Goal: Task Accomplishment & Management: Complete application form

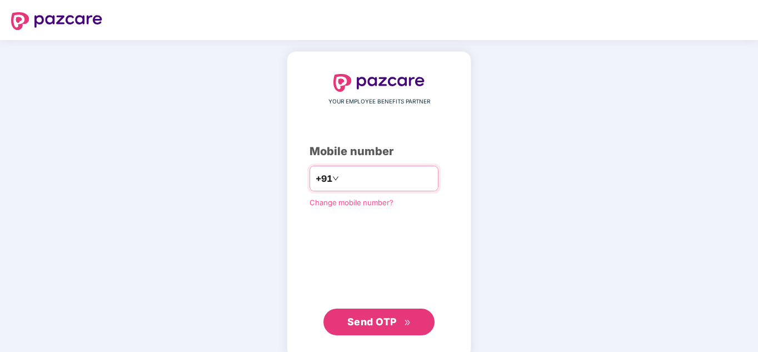
click at [361, 180] on input "number" at bounding box center [386, 179] width 91 height 18
type input "**********"
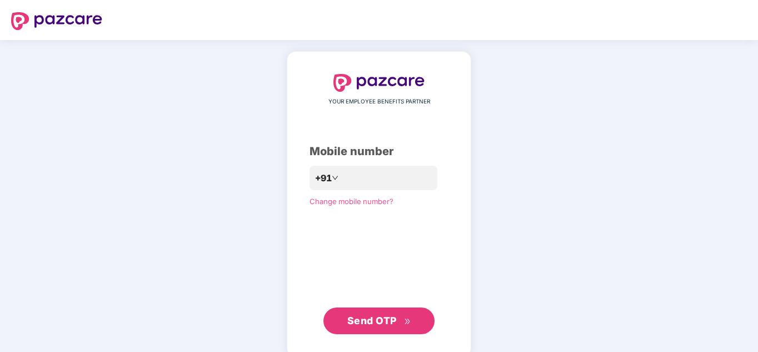
click at [375, 329] on button "Send OTP" at bounding box center [379, 320] width 111 height 27
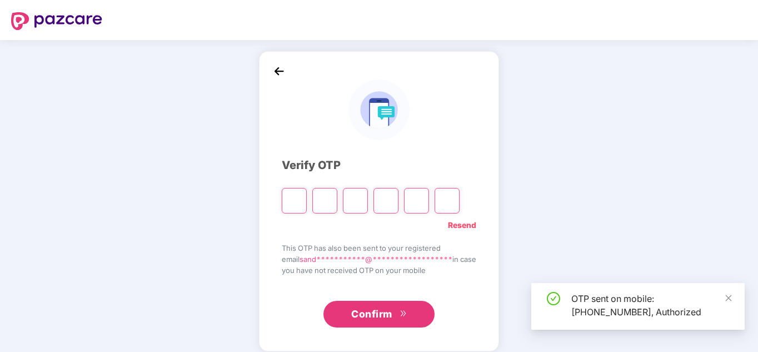
click at [289, 206] on input "Please enter verification code. Digit 1" at bounding box center [294, 201] width 25 height 26
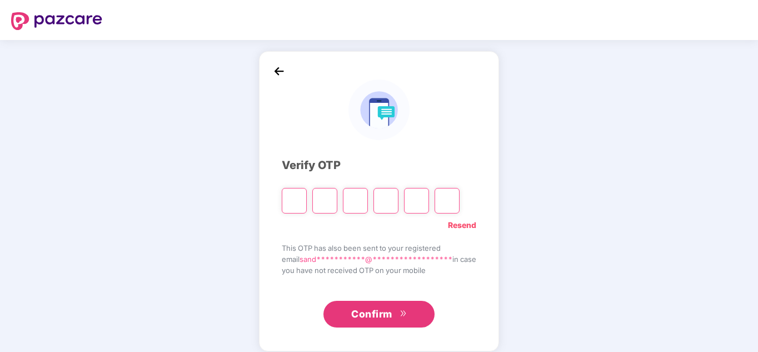
type input "*"
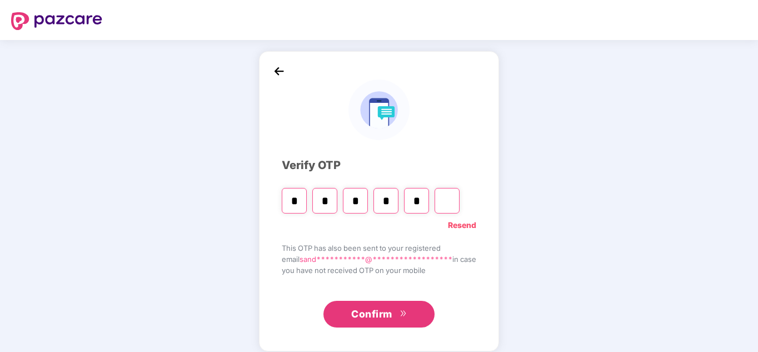
type input "*"
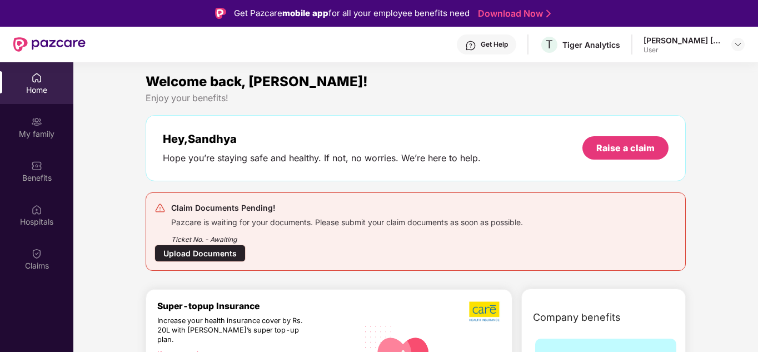
click at [200, 254] on div "Upload Documents" at bounding box center [200, 253] width 91 height 17
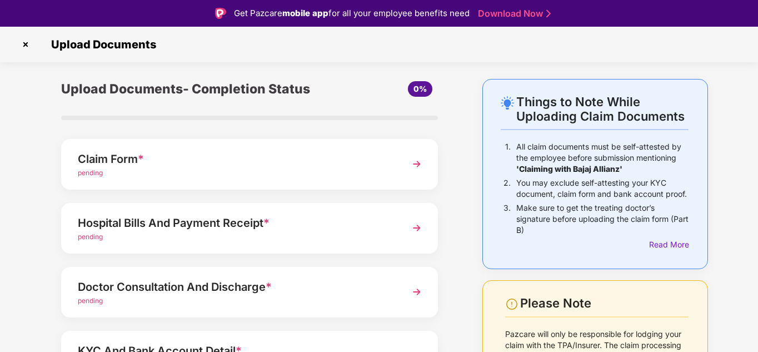
click at [29, 42] on img at bounding box center [26, 45] width 18 height 18
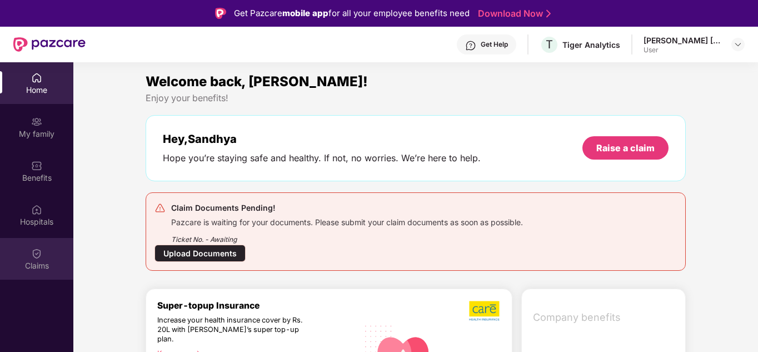
click at [43, 249] on div "Claims" at bounding box center [36, 259] width 73 height 42
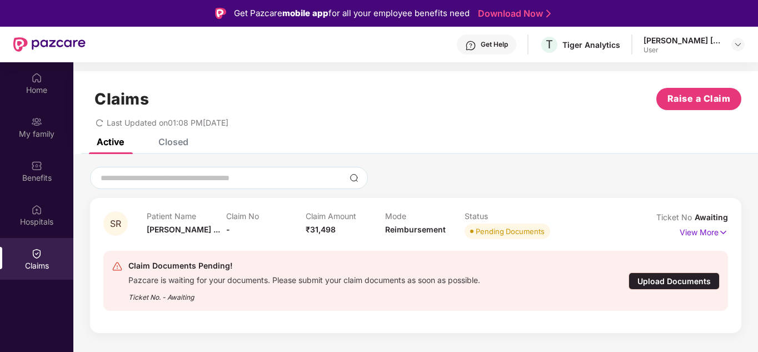
click at [497, 97] on div "Claims Raise a Claim" at bounding box center [416, 99] width 652 height 22
click at [724, 233] on img at bounding box center [723, 232] width 9 height 12
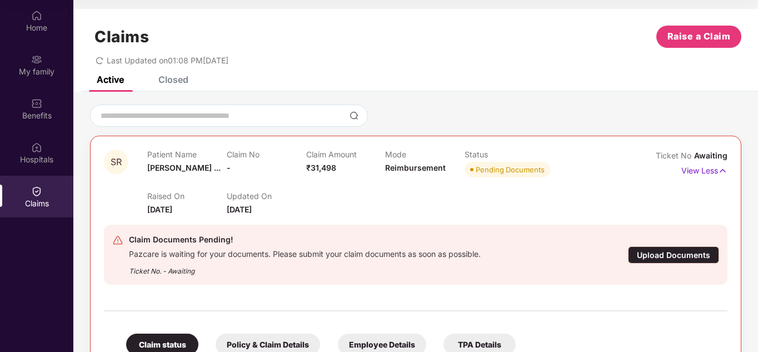
click at [166, 86] on div "Closed" at bounding box center [165, 79] width 47 height 24
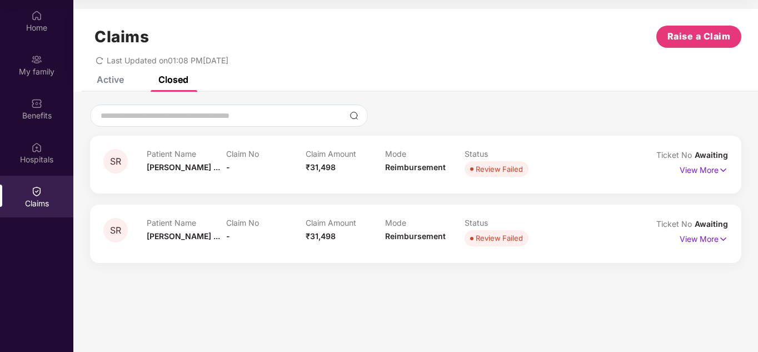
click at [118, 77] on div "Active" at bounding box center [110, 79] width 27 height 11
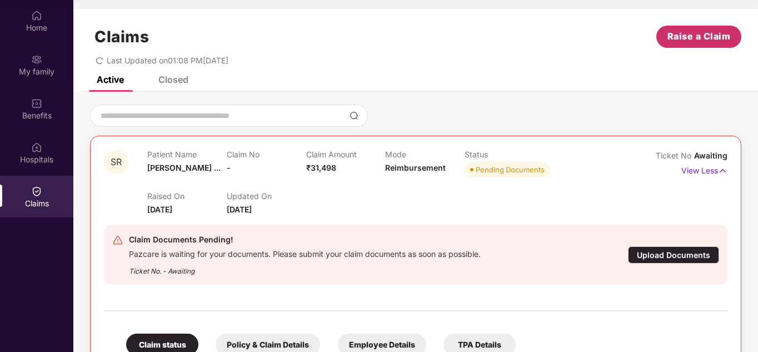
click at [683, 39] on span "Raise a Claim" at bounding box center [699, 36] width 63 height 14
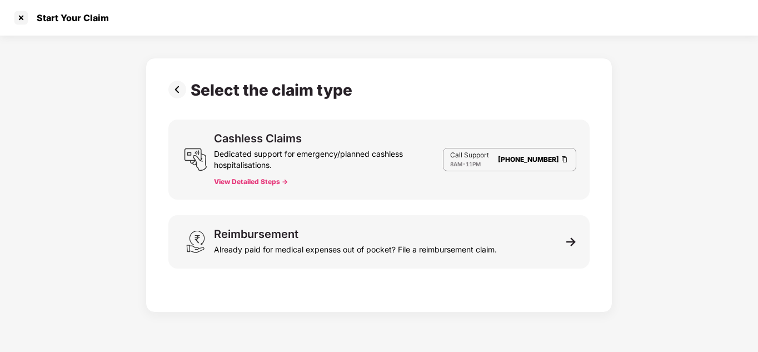
scroll to position [27, 0]
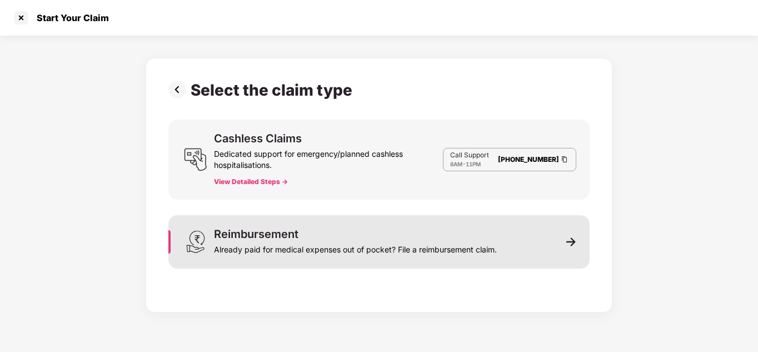
click at [348, 235] on div "Reimbursement Already paid for medical expenses out of pocket? File a reimburse…" at bounding box center [355, 242] width 283 height 27
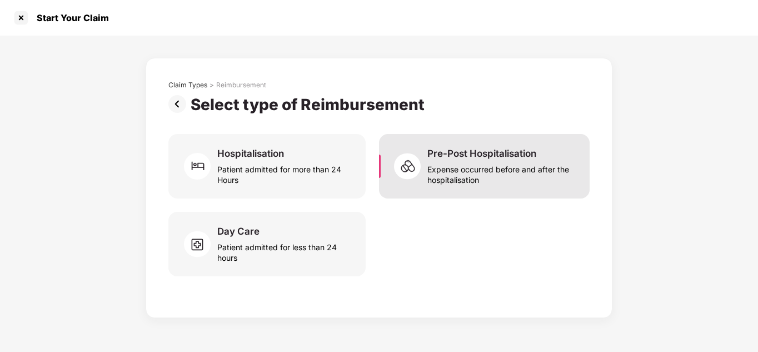
click at [463, 171] on div "Expense occurred before and after the hospitalisation" at bounding box center [502, 173] width 149 height 26
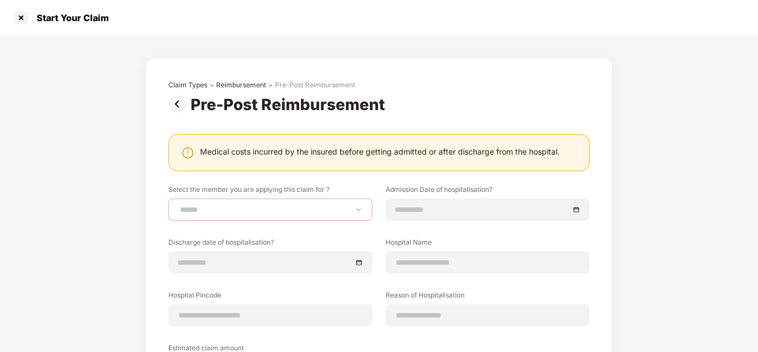
click at [306, 205] on select "******" at bounding box center [270, 209] width 185 height 9
click at [178, 205] on select "******" at bounding box center [270, 209] width 185 height 9
click at [345, 214] on select "**********" at bounding box center [270, 209] width 185 height 9
select select "**********"
click at [178, 205] on select "**********" at bounding box center [270, 209] width 185 height 9
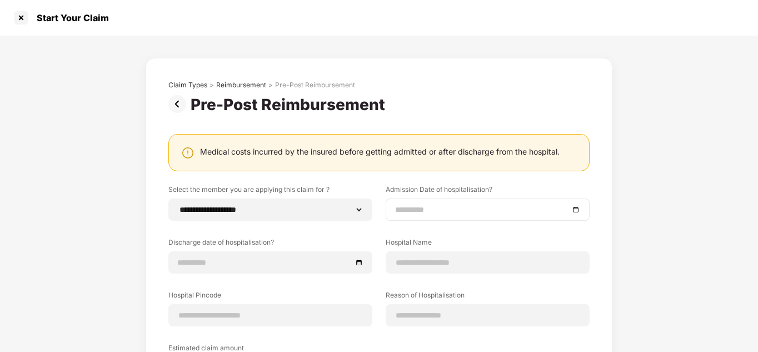
click at [573, 210] on div at bounding box center [487, 210] width 185 height 12
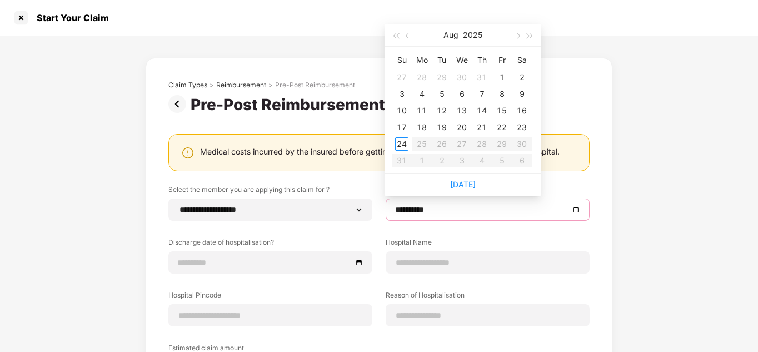
type input "**********"
click at [412, 37] on button "button" at bounding box center [408, 35] width 12 height 22
type input "**********"
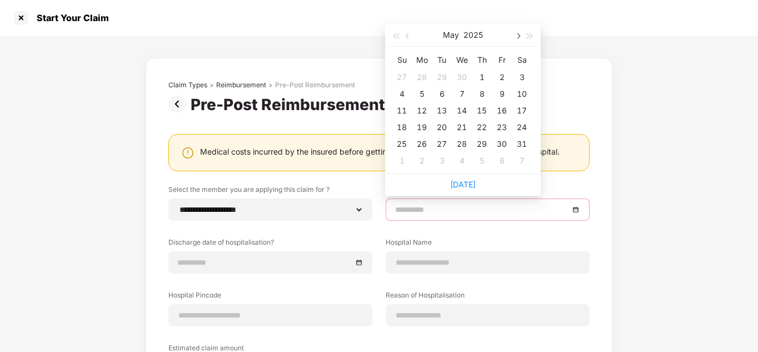
click at [518, 37] on span "button" at bounding box center [518, 36] width 6 height 6
type input "**********"
click at [501, 75] on div "6" at bounding box center [501, 77] width 13 height 13
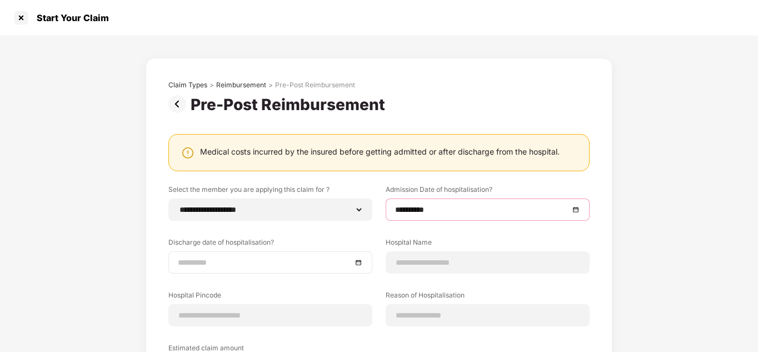
click at [351, 264] on input at bounding box center [265, 262] width 174 height 12
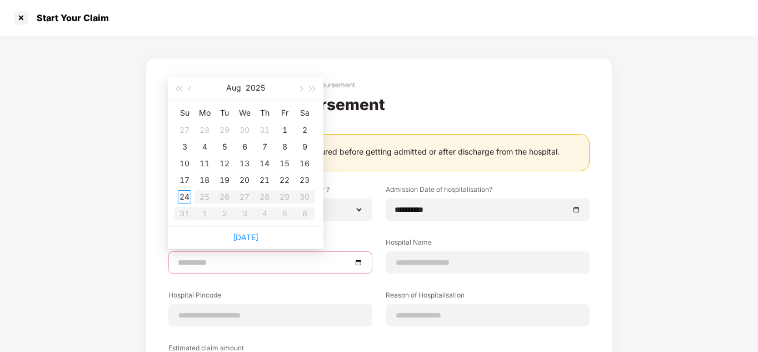
type input "**********"
click at [242, 166] on div "13" at bounding box center [244, 163] width 13 height 13
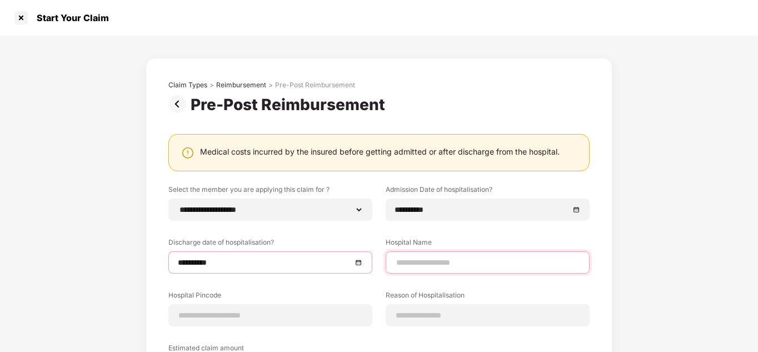
click at [452, 261] on input at bounding box center [487, 263] width 185 height 12
type input "**********"
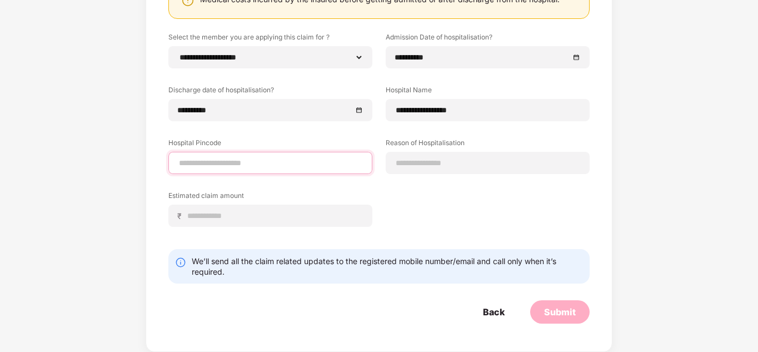
click at [227, 166] on input at bounding box center [270, 163] width 185 height 12
type input "******"
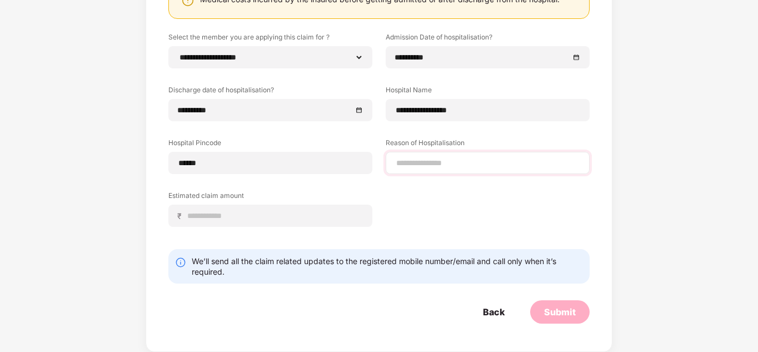
select select "*********"
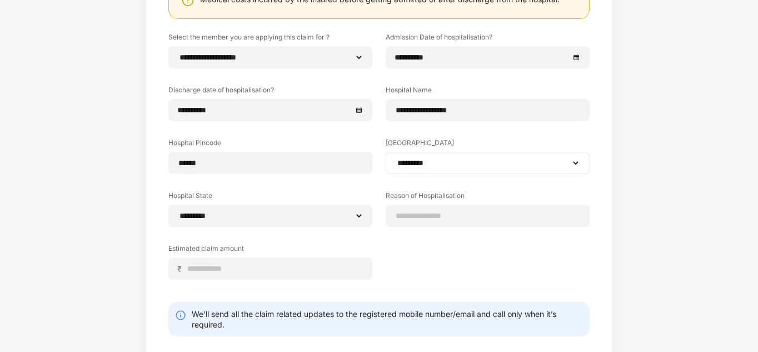
click at [395, 158] on select "**********" at bounding box center [487, 162] width 185 height 9
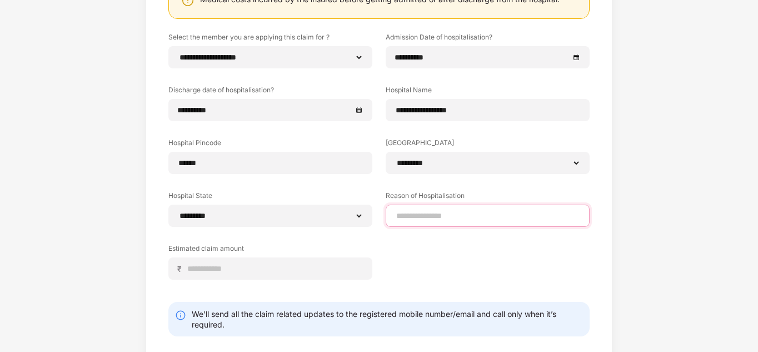
click at [412, 220] on input at bounding box center [487, 216] width 185 height 12
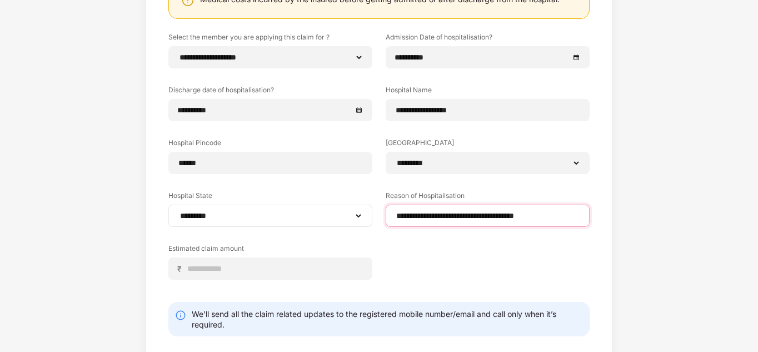
drag, startPoint x: 436, startPoint y: 215, endPoint x: 355, endPoint y: 214, distance: 81.2
click at [355, 214] on div "**********" at bounding box center [378, 164] width 421 height 264
click at [436, 217] on input "**********" at bounding box center [487, 216] width 185 height 12
click at [517, 214] on input "**********" at bounding box center [487, 216] width 185 height 12
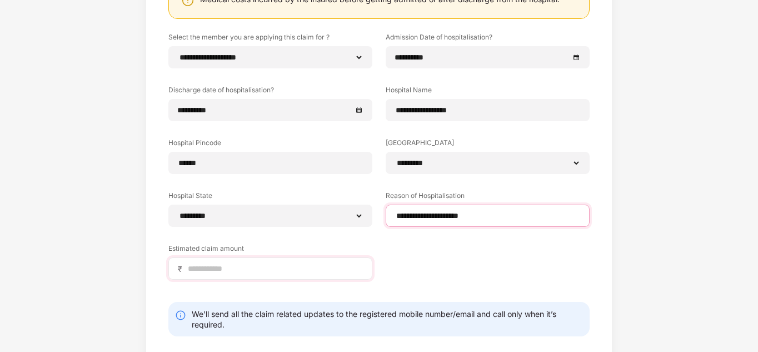
type input "**********"
click at [216, 269] on input at bounding box center [275, 269] width 176 height 12
type input "*****"
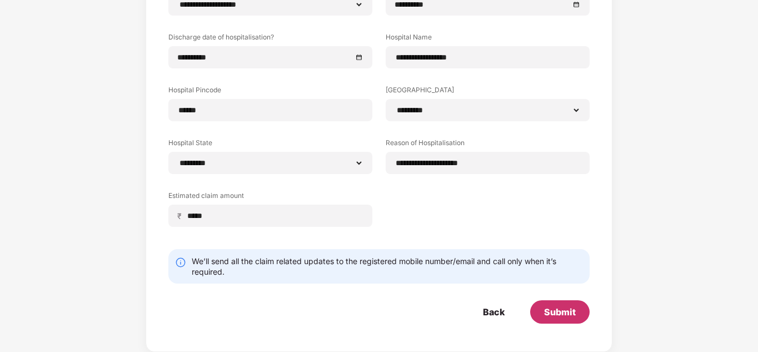
click at [579, 307] on div "Submit" at bounding box center [559, 311] width 59 height 23
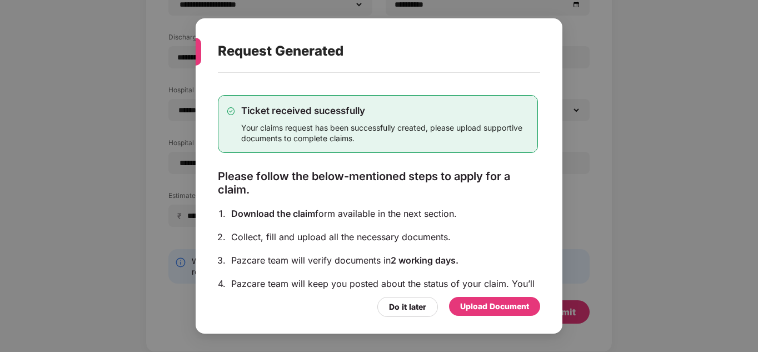
scroll to position [95, 0]
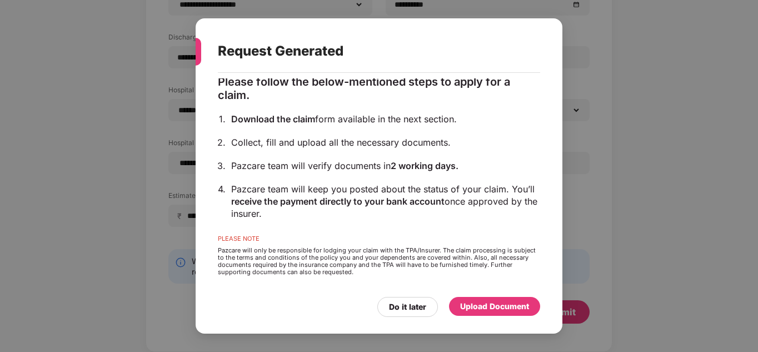
click at [480, 305] on div "Upload Document" at bounding box center [494, 306] width 69 height 12
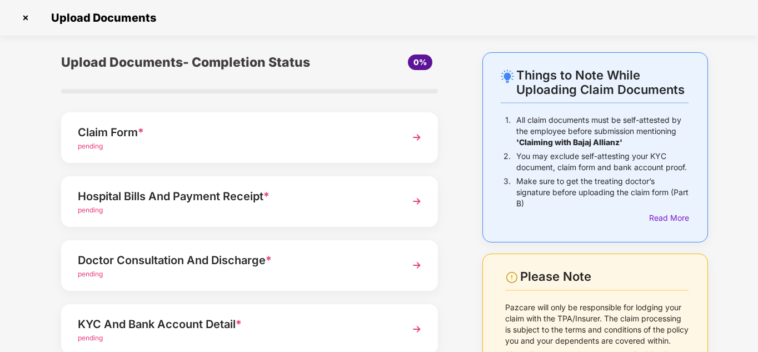
click at [414, 201] on img at bounding box center [417, 201] width 20 height 20
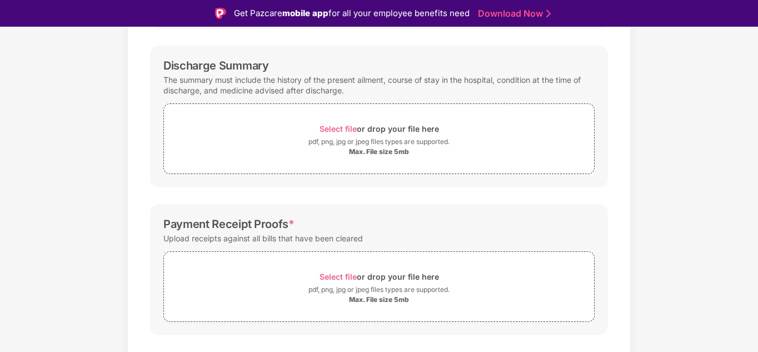
scroll to position [324, 0]
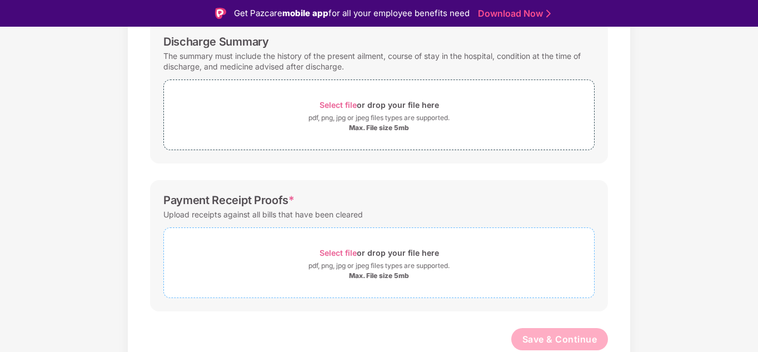
click at [338, 251] on span "Select file" at bounding box center [338, 252] width 37 height 9
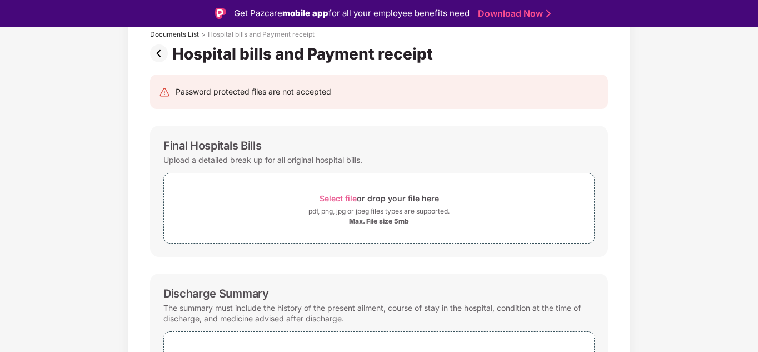
scroll to position [376, 0]
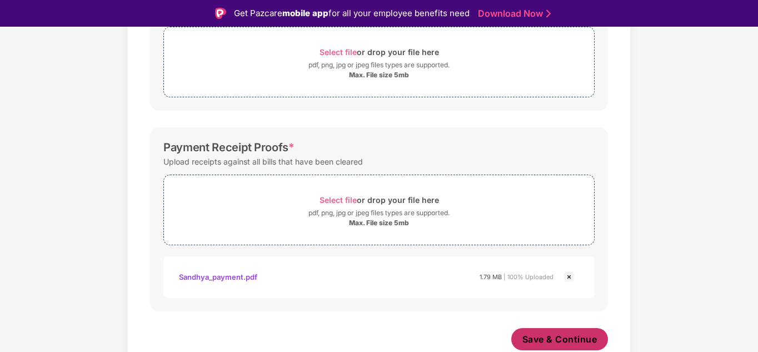
click at [527, 335] on span "Save & Continue" at bounding box center [560, 339] width 75 height 12
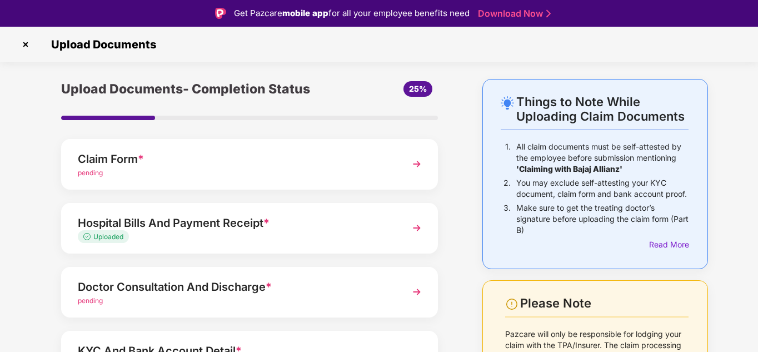
scroll to position [72, 0]
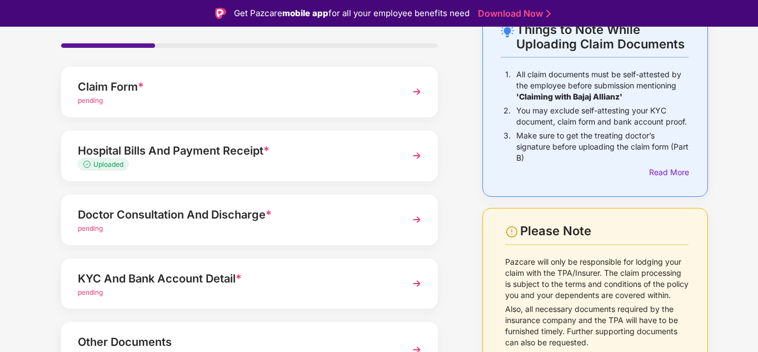
click at [409, 224] on img at bounding box center [417, 220] width 20 height 20
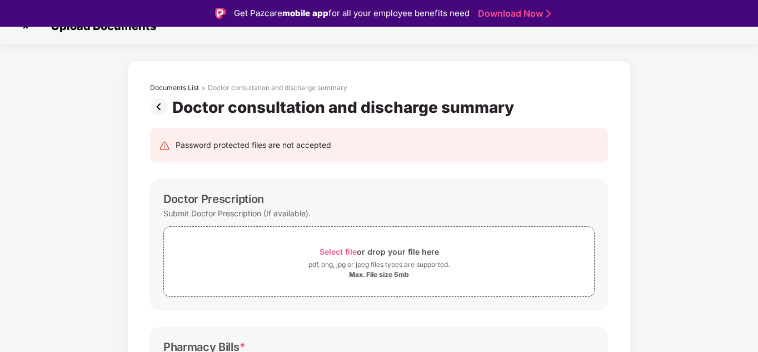
scroll to position [18, 0]
click at [336, 251] on span "Select file" at bounding box center [338, 251] width 37 height 9
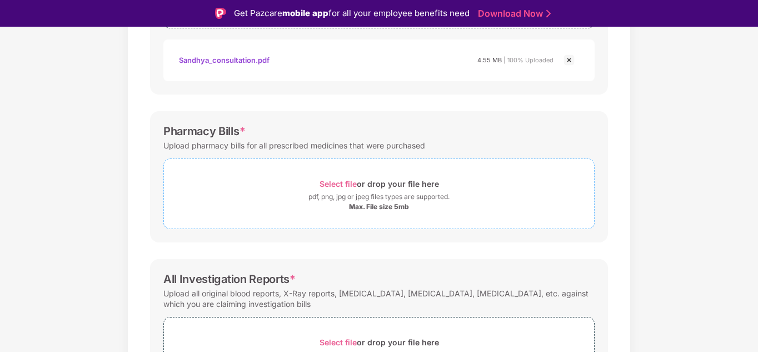
scroll to position [376, 0]
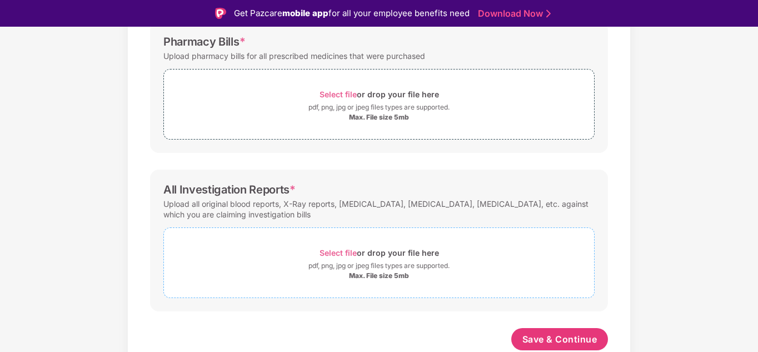
click at [336, 254] on span "Select file" at bounding box center [338, 252] width 37 height 9
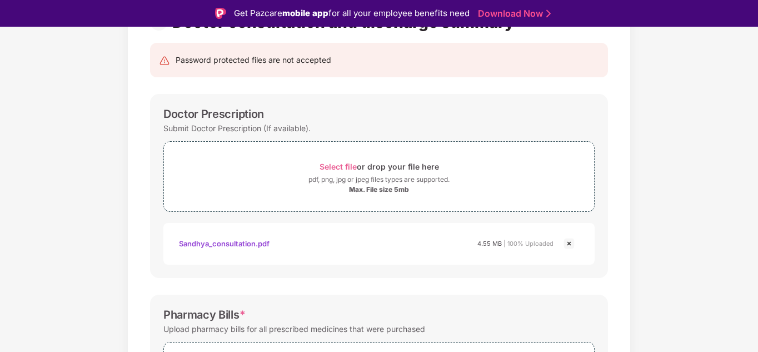
scroll to position [104, 0]
click at [338, 165] on span "Select file" at bounding box center [338, 165] width 37 height 9
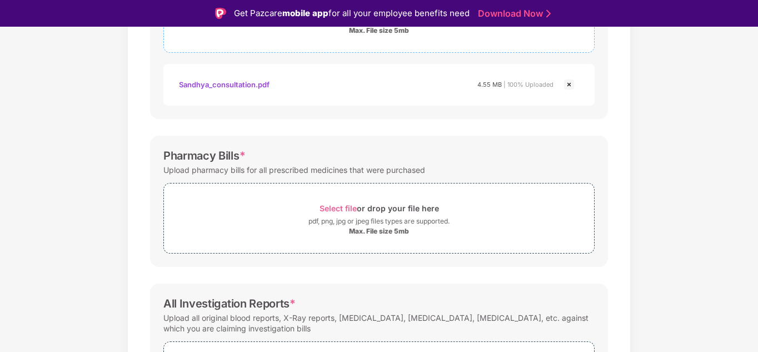
scroll to position [264, 0]
click at [321, 206] on span "Select file" at bounding box center [338, 206] width 37 height 9
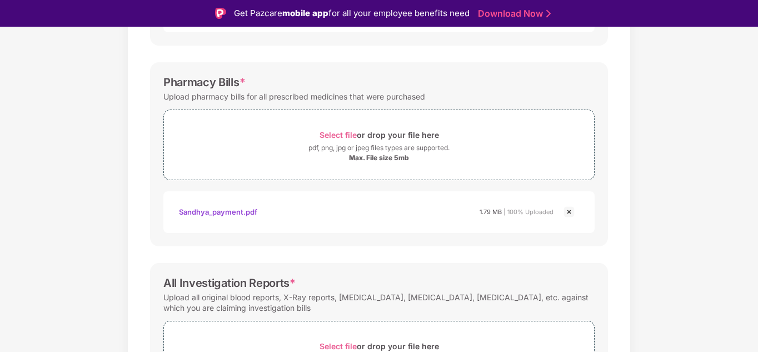
scroll to position [482, 0]
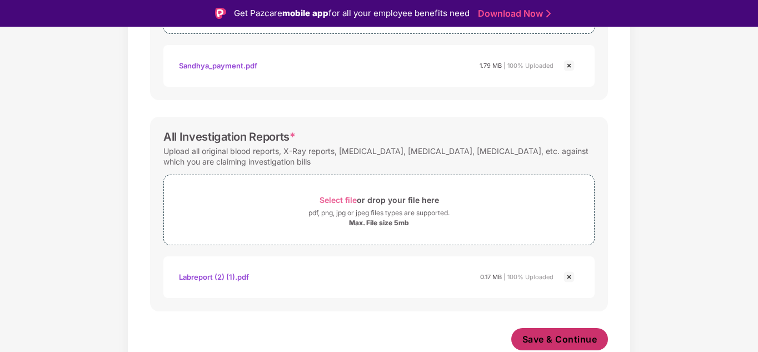
click at [553, 340] on span "Save & Continue" at bounding box center [560, 339] width 75 height 12
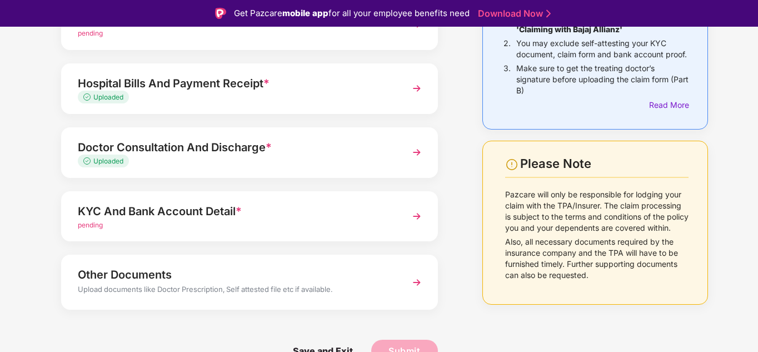
scroll to position [27, 0]
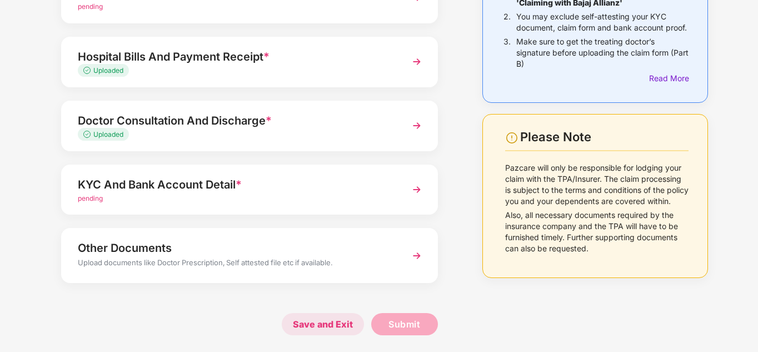
click at [330, 319] on span "Save and Exit" at bounding box center [323, 324] width 82 height 22
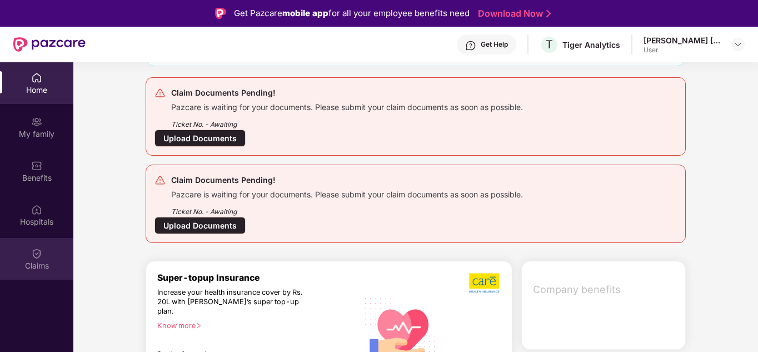
click at [52, 262] on div "Claims" at bounding box center [36, 265] width 73 height 11
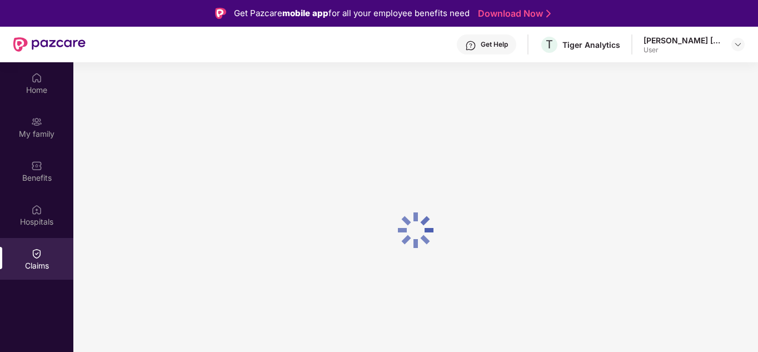
scroll to position [62, 0]
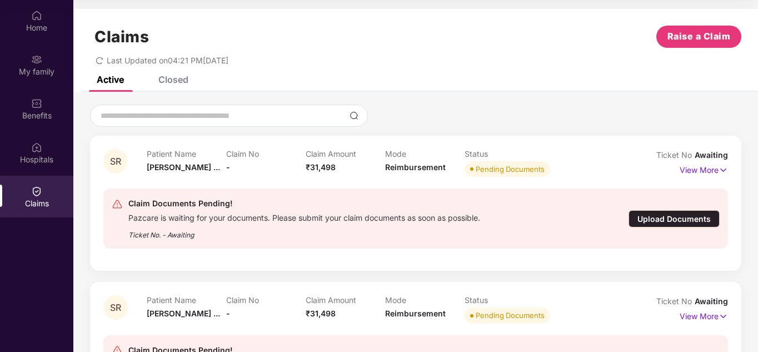
click at [299, 272] on div "SR Patient Name Sandhya Rani ... Claim No - Claim Amount ₹31,498 Mode Reimburse…" at bounding box center [416, 277] width 652 height 282
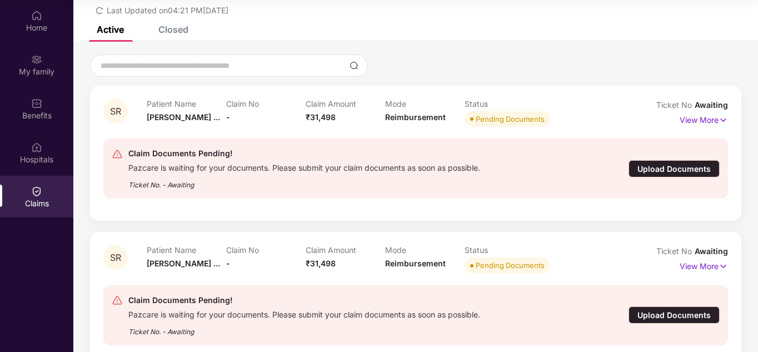
scroll to position [49, 0]
click at [679, 167] on div "Upload Documents" at bounding box center [674, 169] width 91 height 17
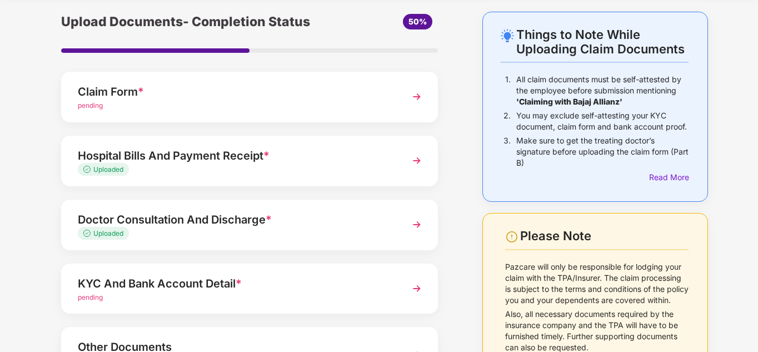
scroll to position [32, 0]
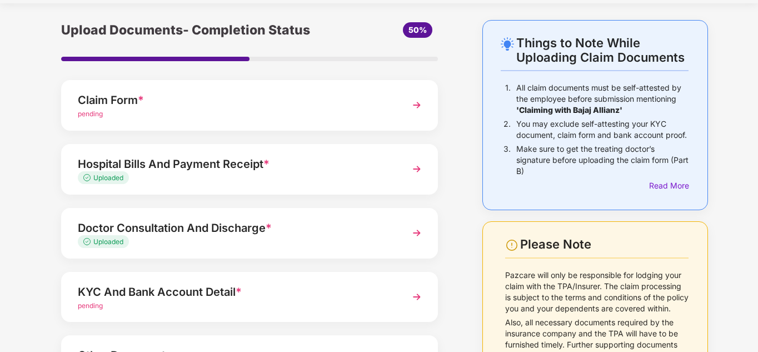
click at [416, 107] on img at bounding box center [417, 105] width 20 height 20
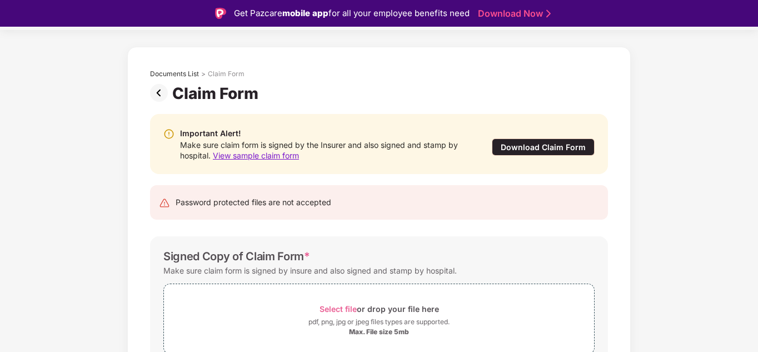
scroll to position [88, 0]
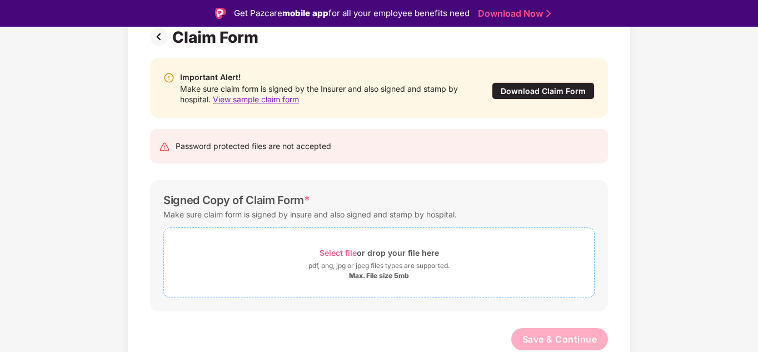
click at [341, 252] on span "Select file" at bounding box center [338, 252] width 37 height 9
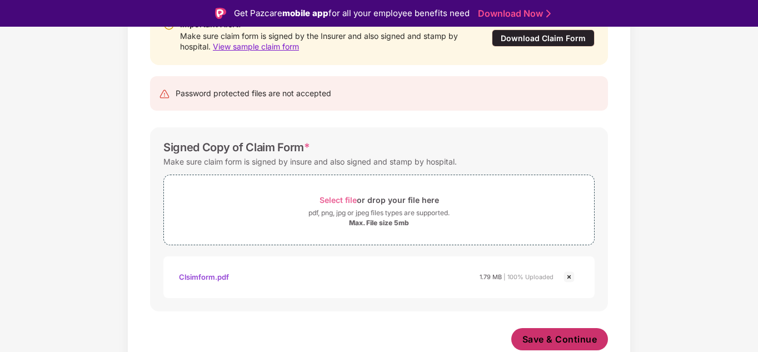
scroll to position [141, 0]
click at [559, 340] on span "Save & Continue" at bounding box center [560, 339] width 75 height 12
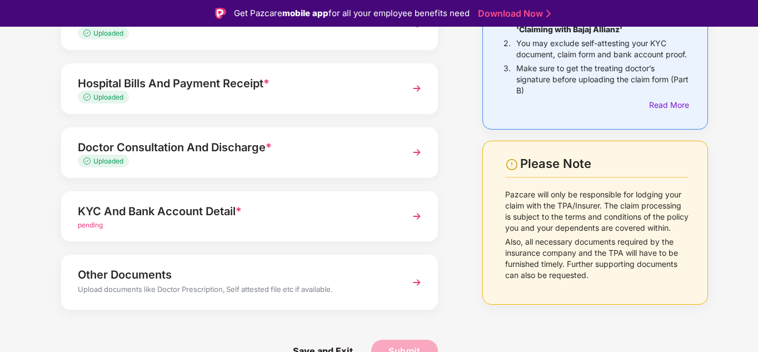
scroll to position [27, 0]
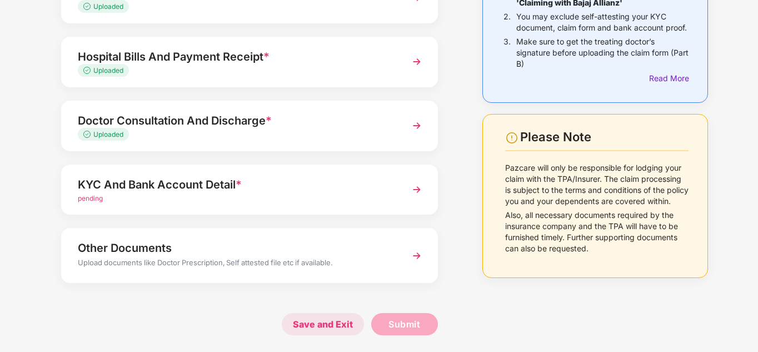
click at [323, 326] on span "Save and Exit" at bounding box center [323, 324] width 82 height 22
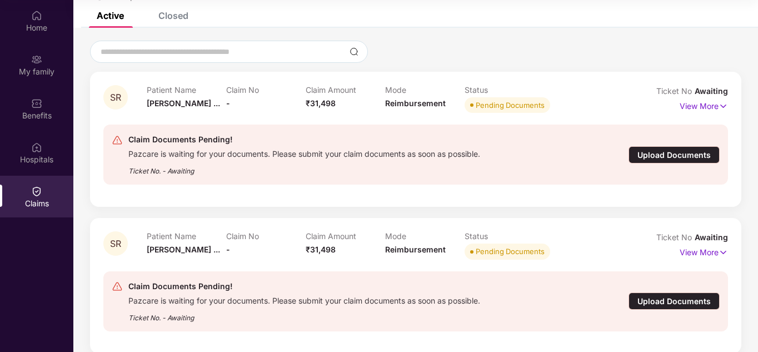
scroll to position [77, 0]
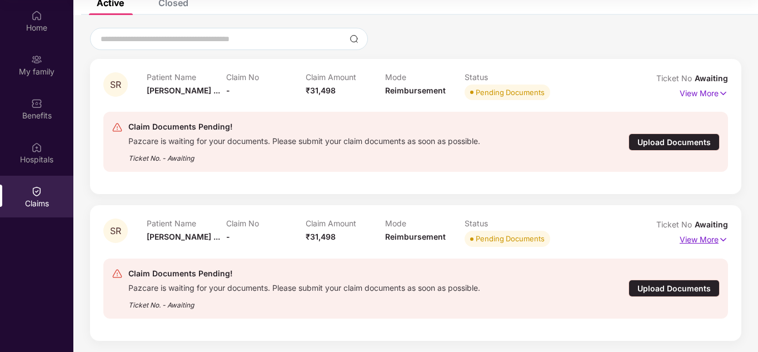
click at [724, 239] on img at bounding box center [723, 240] width 9 height 12
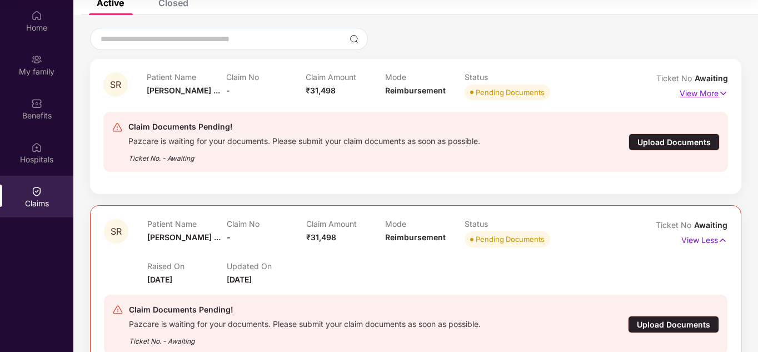
click at [722, 92] on img at bounding box center [723, 93] width 9 height 12
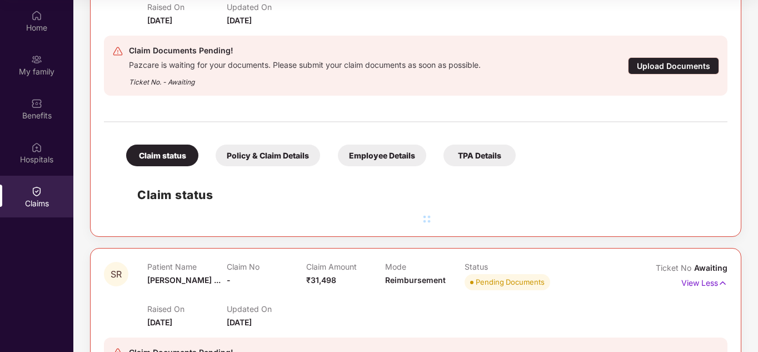
scroll to position [191, 0]
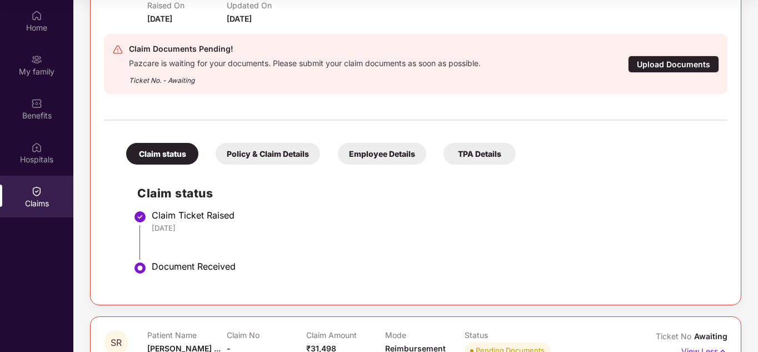
click at [639, 68] on div "Upload Documents" at bounding box center [673, 64] width 91 height 17
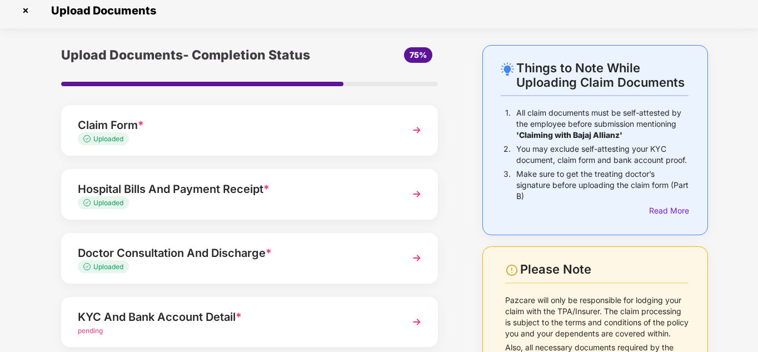
scroll to position [8, 0]
click at [418, 325] on img at bounding box center [417, 321] width 20 height 20
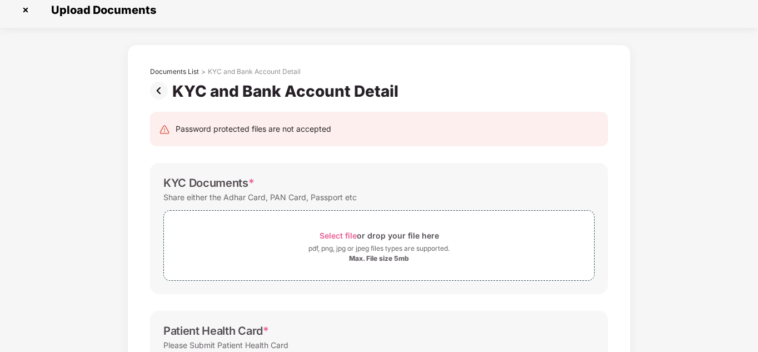
scroll to position [0, 0]
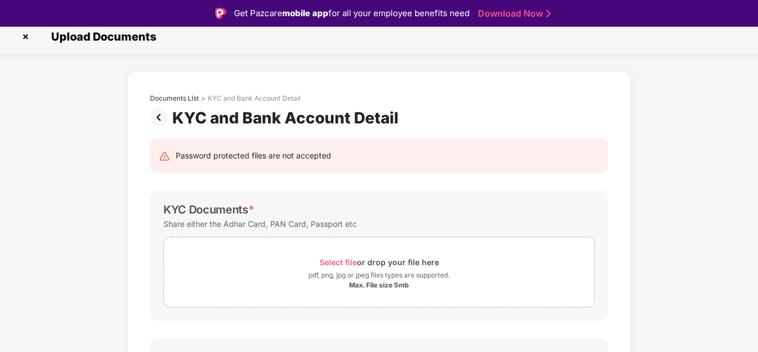
click at [335, 261] on span "Select file" at bounding box center [338, 261] width 37 height 9
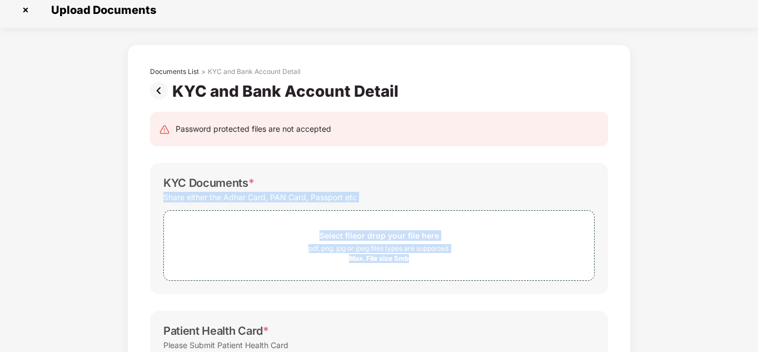
drag, startPoint x: 757, startPoint y: 181, endPoint x: 759, endPoint y: 236, distance: 55.1
click at [758, 236] on html "Get Pazcare mobile app for all your employee benefits need Download Now Upload …" at bounding box center [379, 149] width 758 height 352
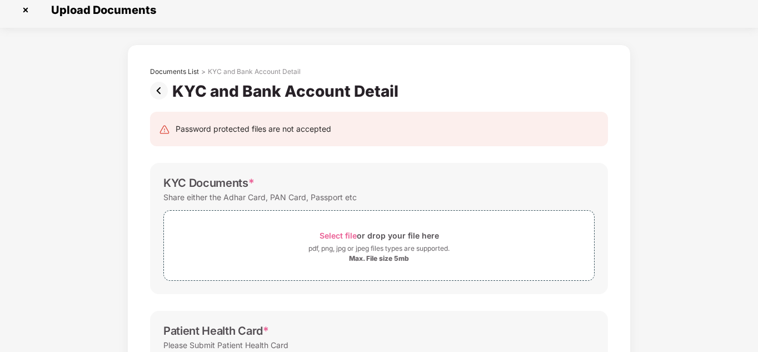
click at [666, 221] on div "Documents List > KYC and Bank Account Detail KYC and Bank Account Detail Passwo…" at bounding box center [379, 350] width 758 height 613
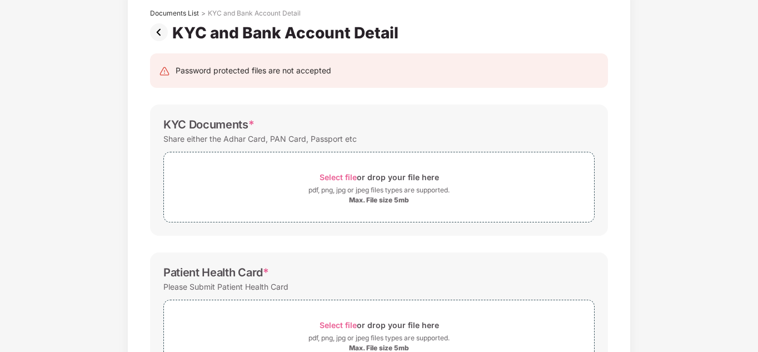
scroll to position [8, 0]
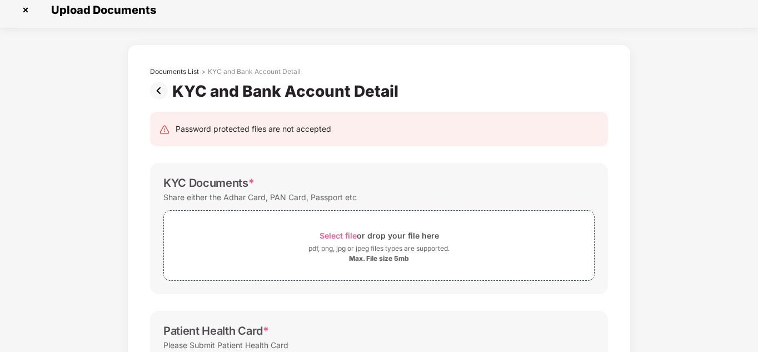
click at [24, 5] on img at bounding box center [26, 10] width 18 height 18
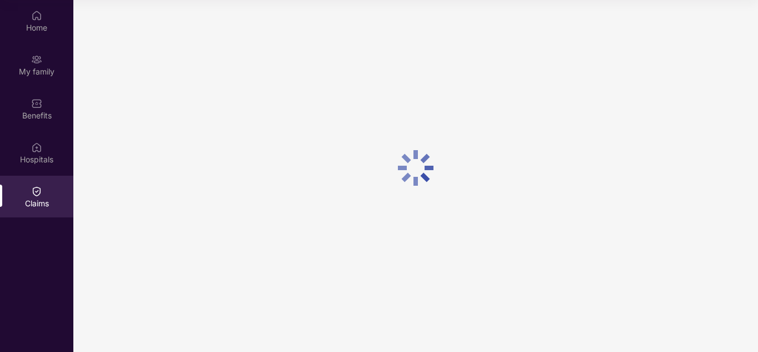
scroll to position [0, 0]
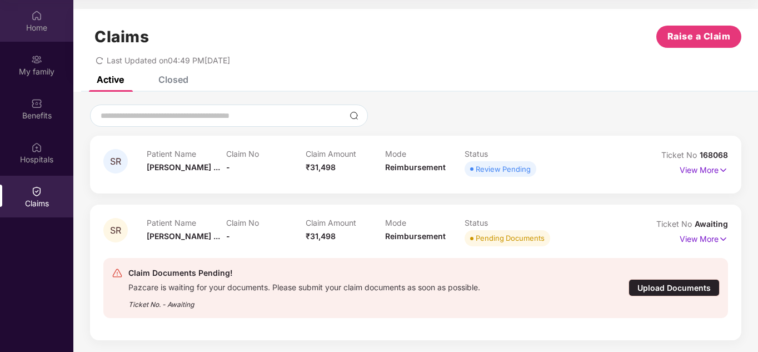
click at [42, 37] on div "Home" at bounding box center [36, 21] width 73 height 42
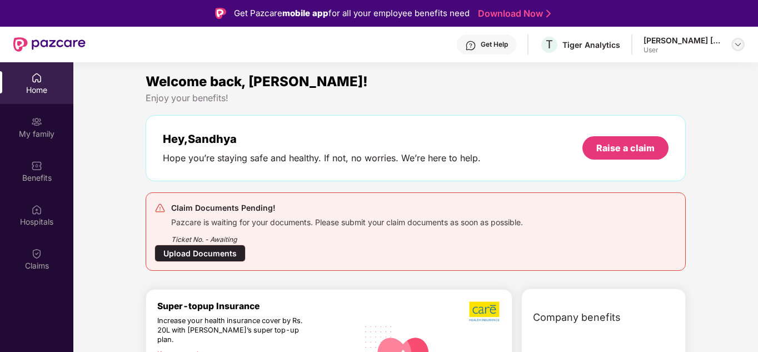
click at [741, 45] on img at bounding box center [738, 44] width 9 height 9
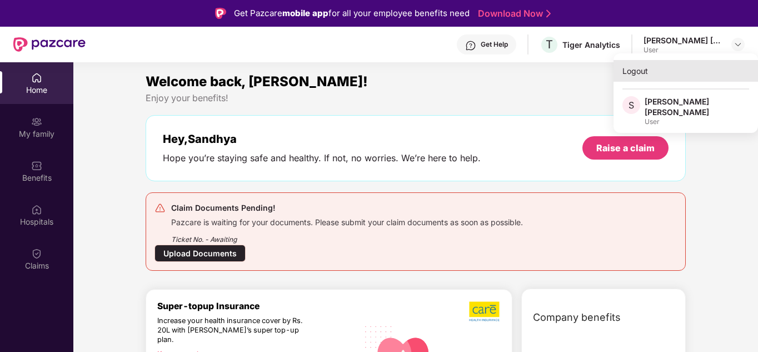
click at [629, 76] on div "Logout" at bounding box center [686, 71] width 145 height 22
